Goal: Check status: Verify the current state of an ongoing process or item

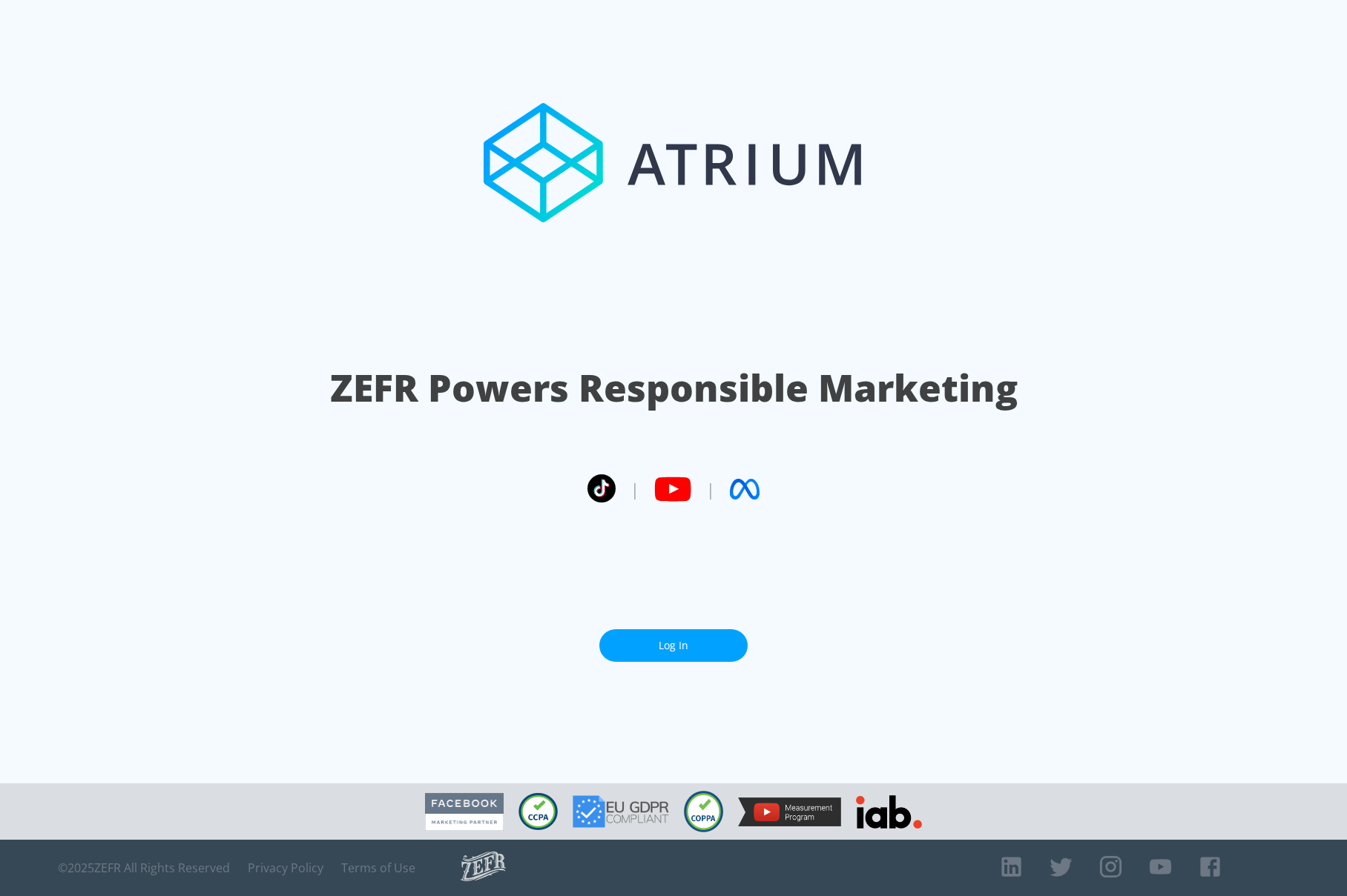
click at [676, 637] on link "Log In" at bounding box center [673, 646] width 149 height 33
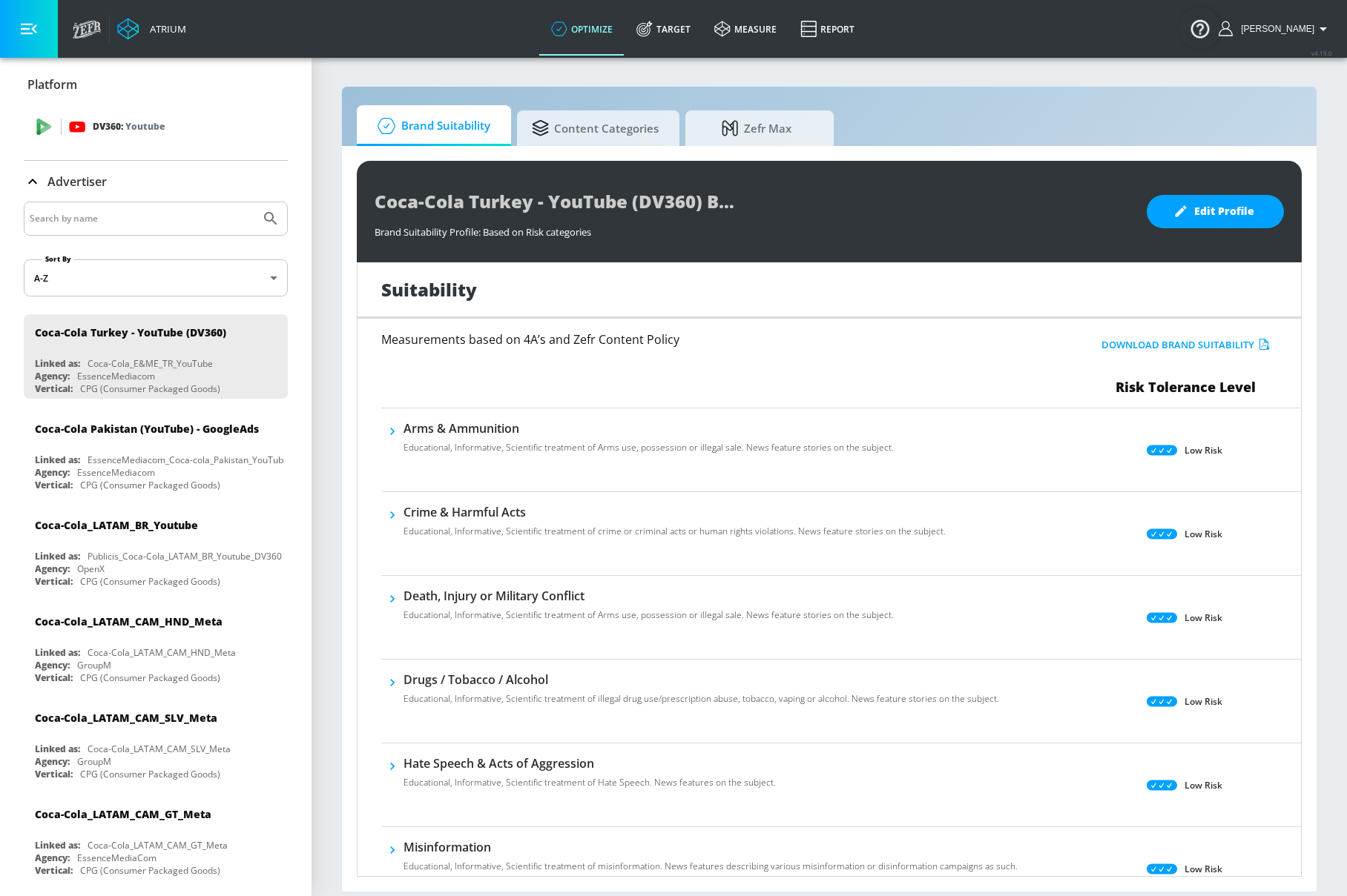
click at [105, 128] on p "DV360: Youtube" at bounding box center [129, 127] width 72 height 17
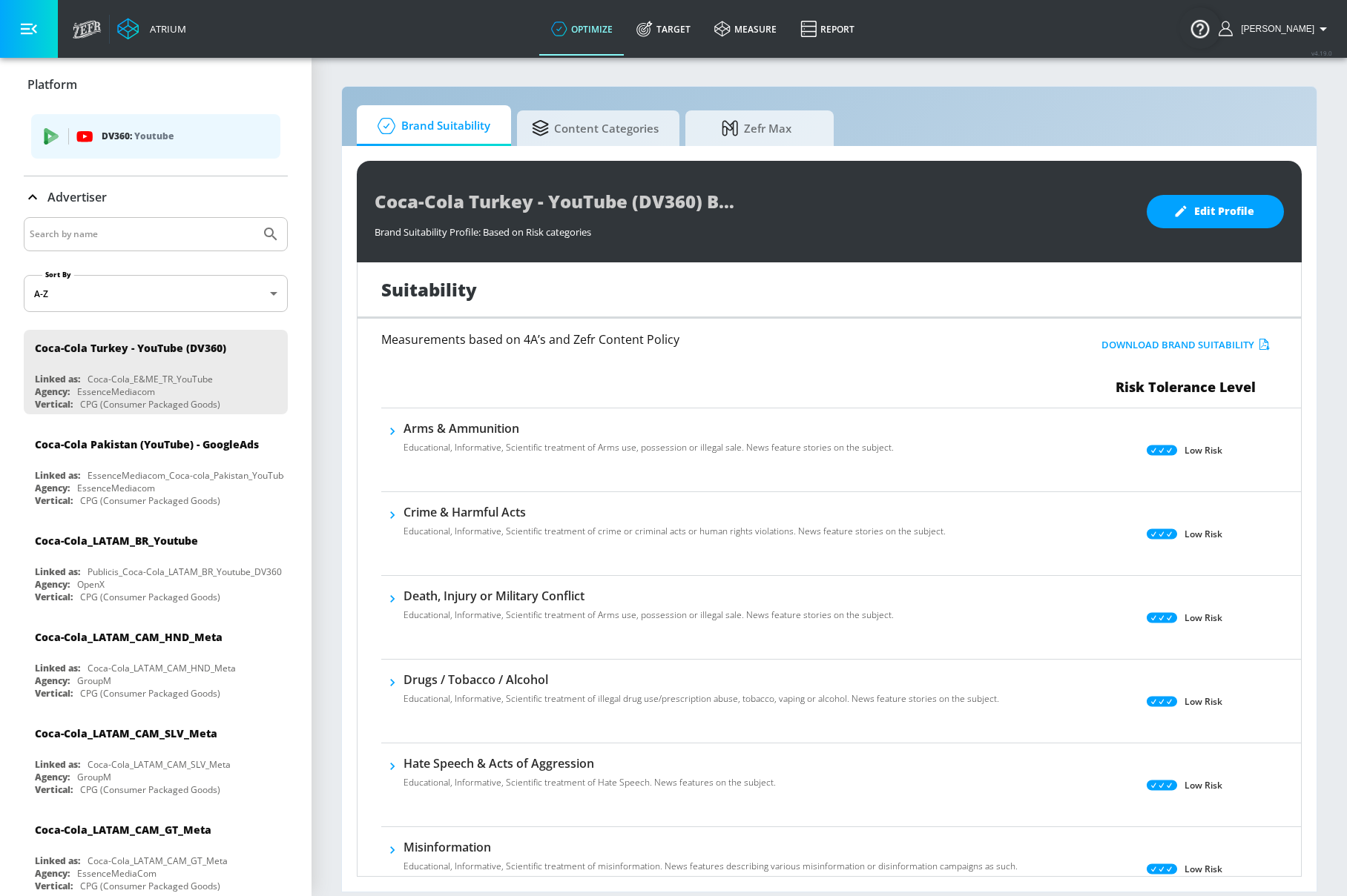
click at [75, 134] on span "DV360: Youtube" at bounding box center [156, 137] width 226 height 17
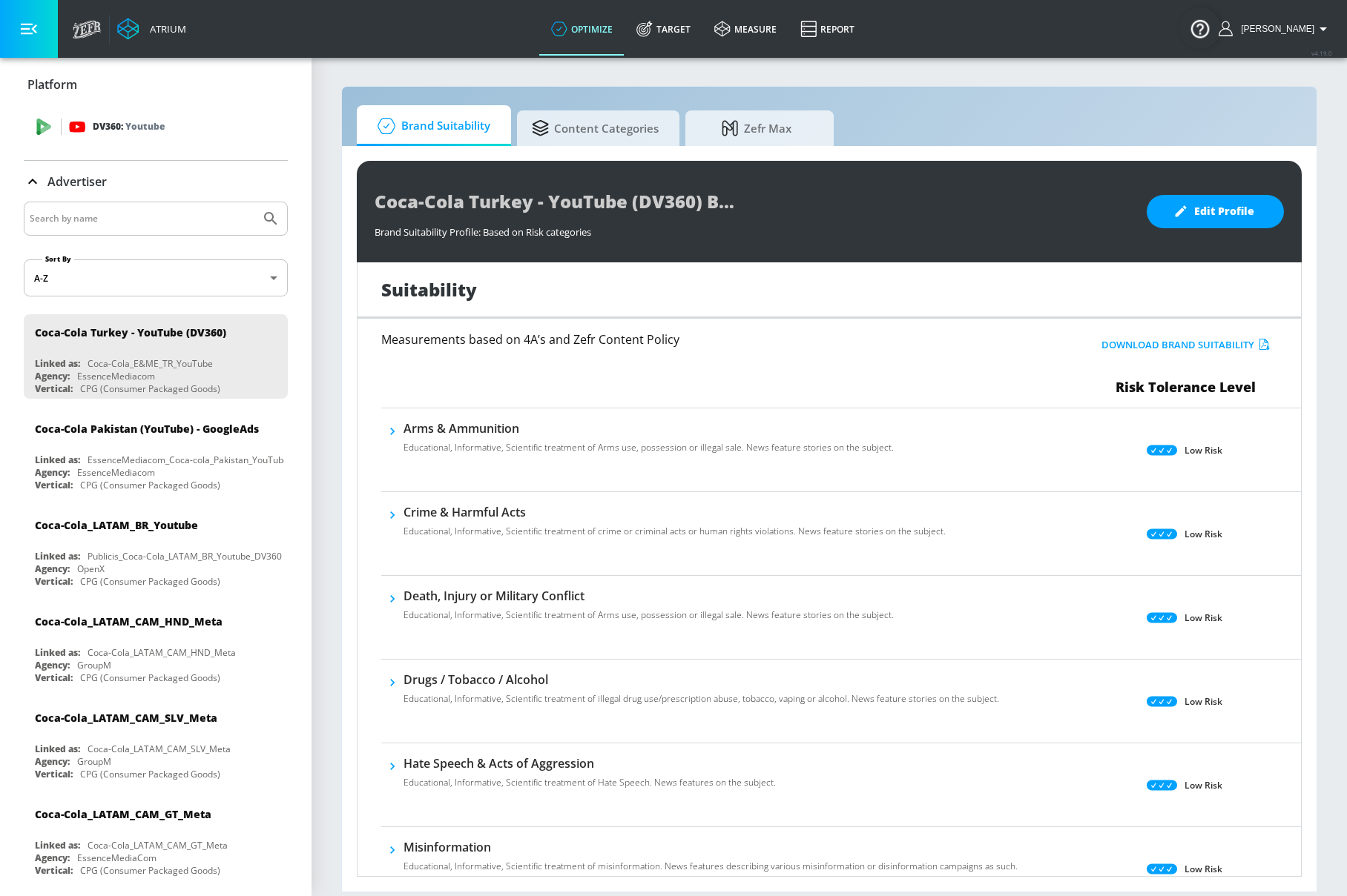
click at [75, 133] on icon at bounding box center [77, 127] width 17 height 17
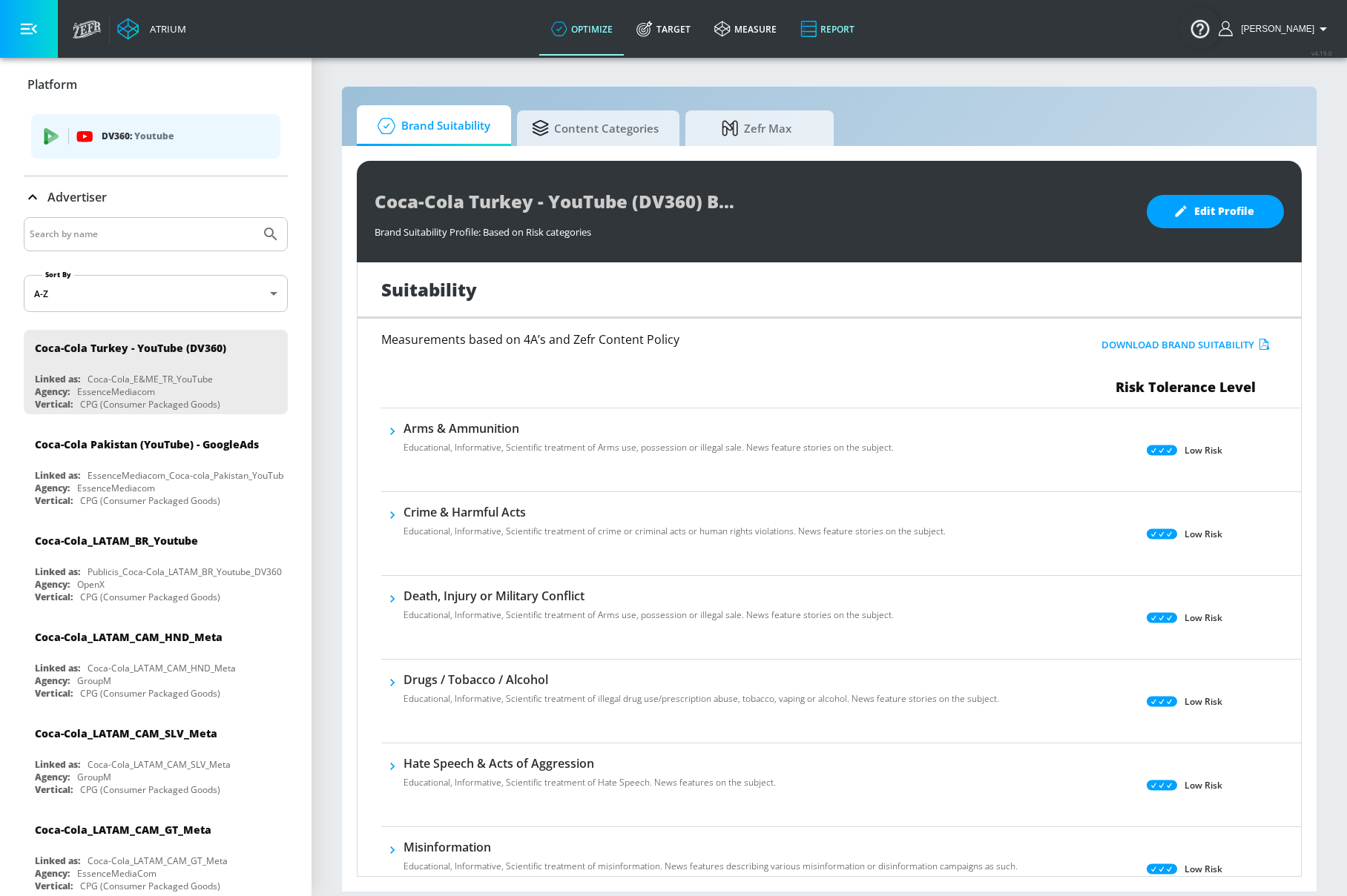
click at [853, 35] on link "Report" at bounding box center [827, 29] width 78 height 53
click at [849, 32] on link "Report" at bounding box center [827, 29] width 78 height 53
